Goal: Task Accomplishment & Management: Complete application form

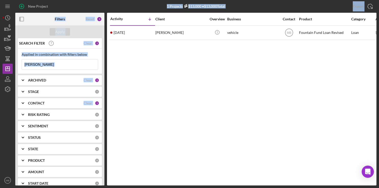
drag, startPoint x: 0, startPoint y: 0, endPoint x: 130, endPoint y: 16, distance: 130.6
click at [130, 16] on div "New Project 1 Projects $13,000 • $13,000 Total [PERSON_NAME] Export Icon/Export…" at bounding box center [190, 92] width 374 height 185
click at [38, 6] on div "New Project" at bounding box center [38, 6] width 20 height 10
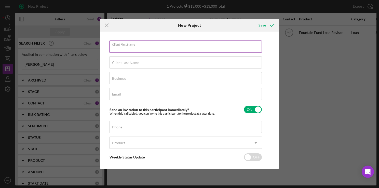
click at [132, 44] on div "Client First Name Required" at bounding box center [185, 47] width 153 height 13
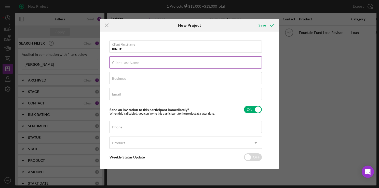
click at [226, 64] on div "Client Last Name Required" at bounding box center [185, 62] width 153 height 13
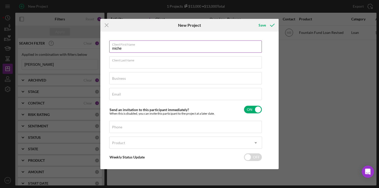
click at [167, 50] on input "miche" at bounding box center [185, 47] width 153 height 12
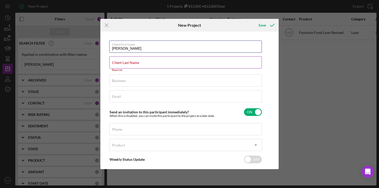
type input "[PERSON_NAME]"
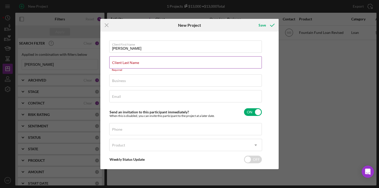
click at [225, 62] on div "Client Last Name Required" at bounding box center [185, 63] width 153 height 15
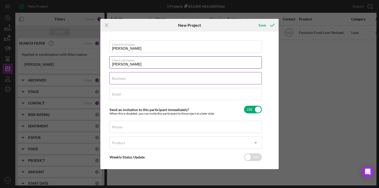
type input "[PERSON_NAME]"
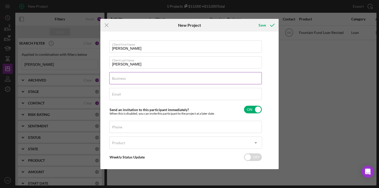
click at [239, 82] on input "Business" at bounding box center [185, 78] width 153 height 12
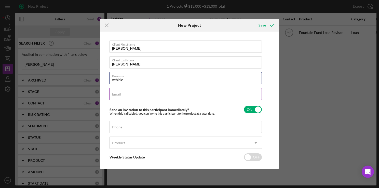
type input "vehicle"
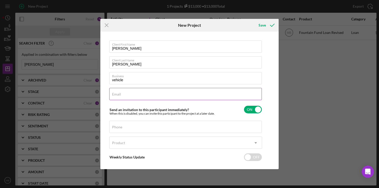
click at [230, 96] on div "Email Required" at bounding box center [185, 94] width 153 height 13
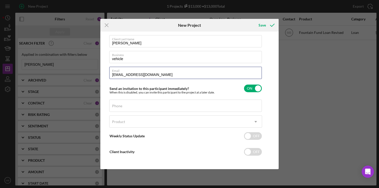
scroll to position [21, 0]
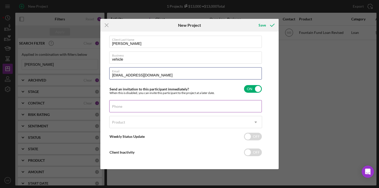
type input "[EMAIL_ADDRESS][DOMAIN_NAME]"
click at [195, 108] on div "Phone" at bounding box center [185, 106] width 153 height 13
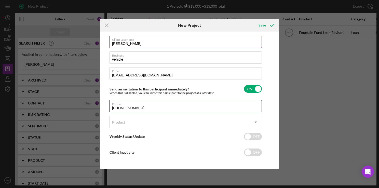
scroll to position [23, 0]
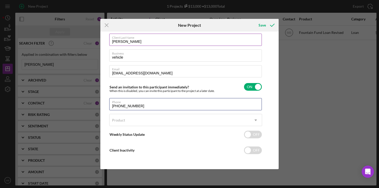
type input "[PHONE_NUMBER]"
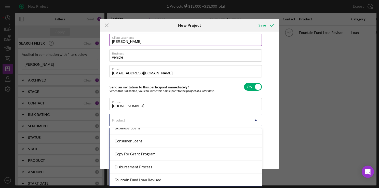
scroll to position [45, 0]
click at [164, 155] on div "Fountain Fund Loan Revised" at bounding box center [186, 154] width 152 height 13
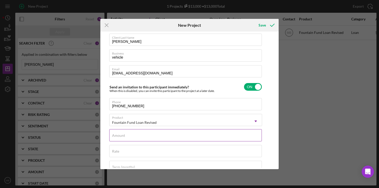
click at [194, 138] on input "Amount" at bounding box center [185, 135] width 153 height 12
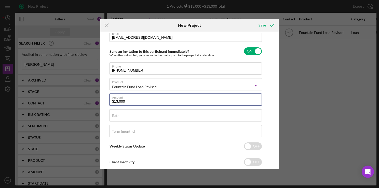
scroll to position [60, 0]
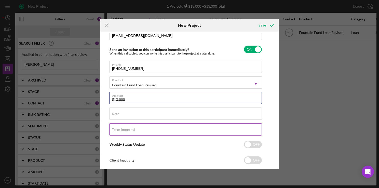
type input "$13,000"
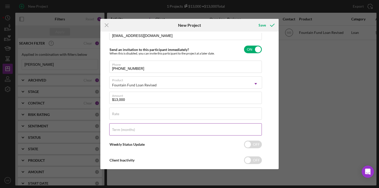
click at [193, 132] on input "Term (months)" at bounding box center [185, 129] width 153 height 12
type input "36"
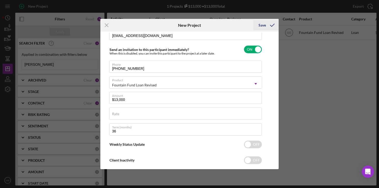
click at [261, 25] on div "Save" at bounding box center [262, 25] width 7 height 10
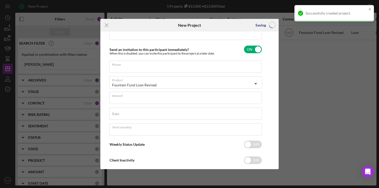
scroll to position [23, 0]
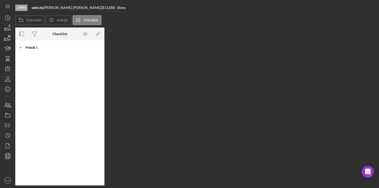
click at [28, 47] on div "Phase 1" at bounding box center [61, 47] width 73 height 3
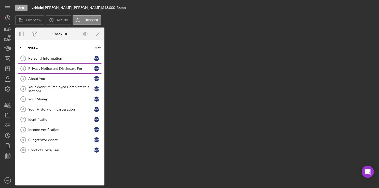
click at [66, 72] on link "Privacy Notice and Disclosure Form 2 Privacy Notice and Disclosure Form m m" at bounding box center [60, 68] width 84 height 10
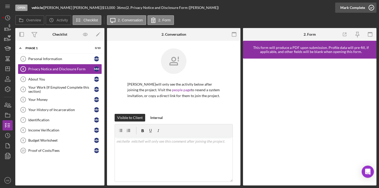
click at [372, 8] on icon "button" at bounding box center [371, 7] width 13 height 13
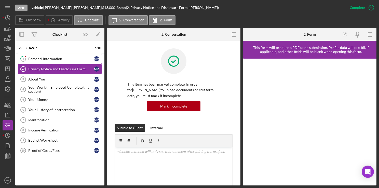
click at [26, 58] on icon "1" at bounding box center [23, 58] width 13 height 13
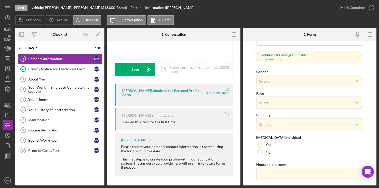
scroll to position [194, 0]
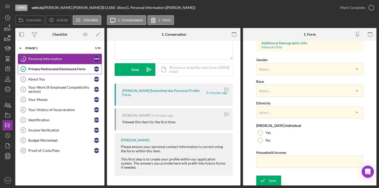
click at [37, 68] on div "Privacy Notice and Disclosure Form" at bounding box center [61, 69] width 66 height 4
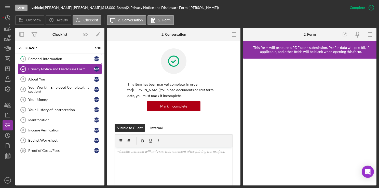
click at [34, 61] on div "Personal Information" at bounding box center [61, 59] width 66 height 4
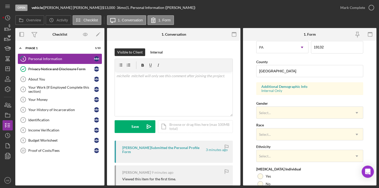
scroll to position [194, 0]
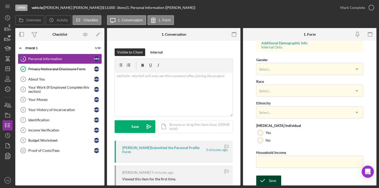
click at [270, 182] on div "Save" at bounding box center [272, 181] width 7 height 10
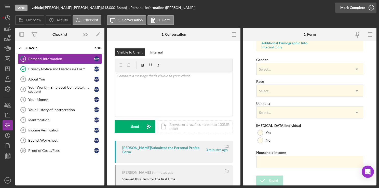
click at [372, 8] on icon "button" at bounding box center [371, 7] width 13 height 13
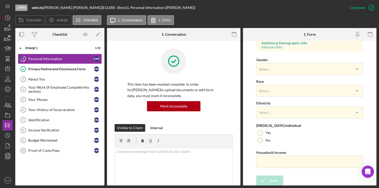
scroll to position [93, 0]
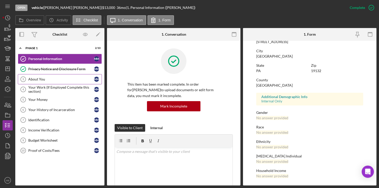
click at [33, 79] on div "About You" at bounding box center [61, 79] width 66 height 4
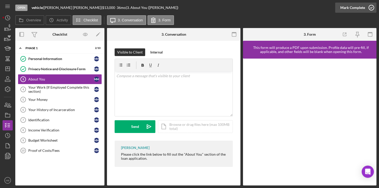
click at [373, 8] on icon "button" at bounding box center [371, 7] width 13 height 13
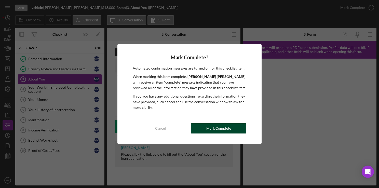
click at [217, 131] on div "Mark Complete" at bounding box center [218, 128] width 25 height 10
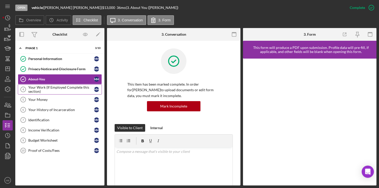
click at [56, 89] on div "Your Work (If Employed Complete this section)" at bounding box center [61, 89] width 66 height 8
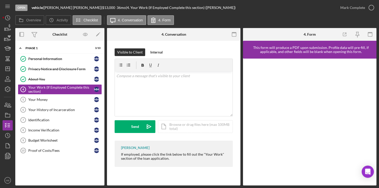
click at [248, 127] on div at bounding box center [310, 122] width 134 height 127
click at [371, 6] on icon "button" at bounding box center [371, 7] width 13 height 13
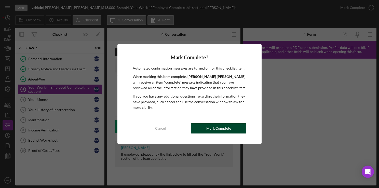
click at [216, 131] on div "Mark Complete" at bounding box center [218, 128] width 25 height 10
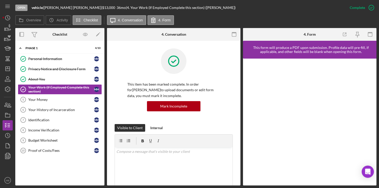
click at [38, 99] on div "Your Money" at bounding box center [61, 100] width 66 height 4
